Goal: Information Seeking & Learning: Learn about a topic

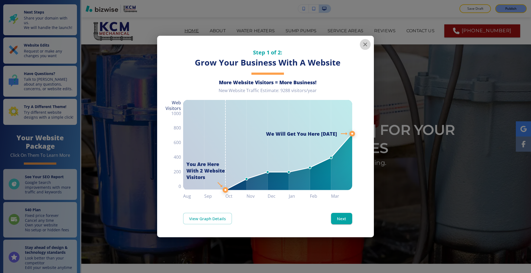
click at [366, 45] on icon "button" at bounding box center [365, 44] width 6 height 6
